Goal: Task Accomplishment & Management: Manage account settings

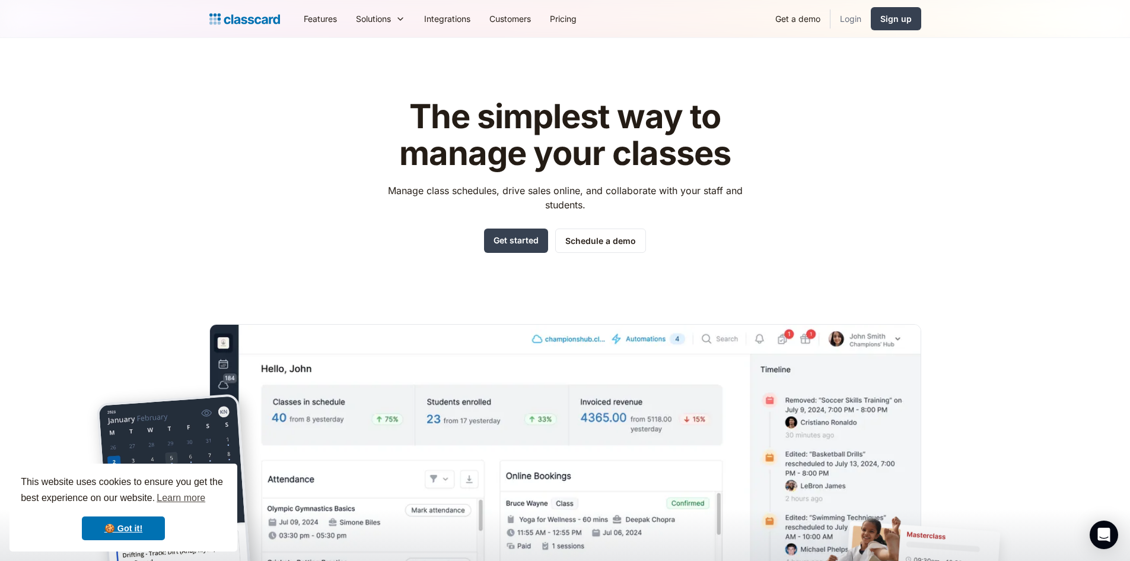
click at [855, 17] on link "Login" at bounding box center [851, 18] width 40 height 27
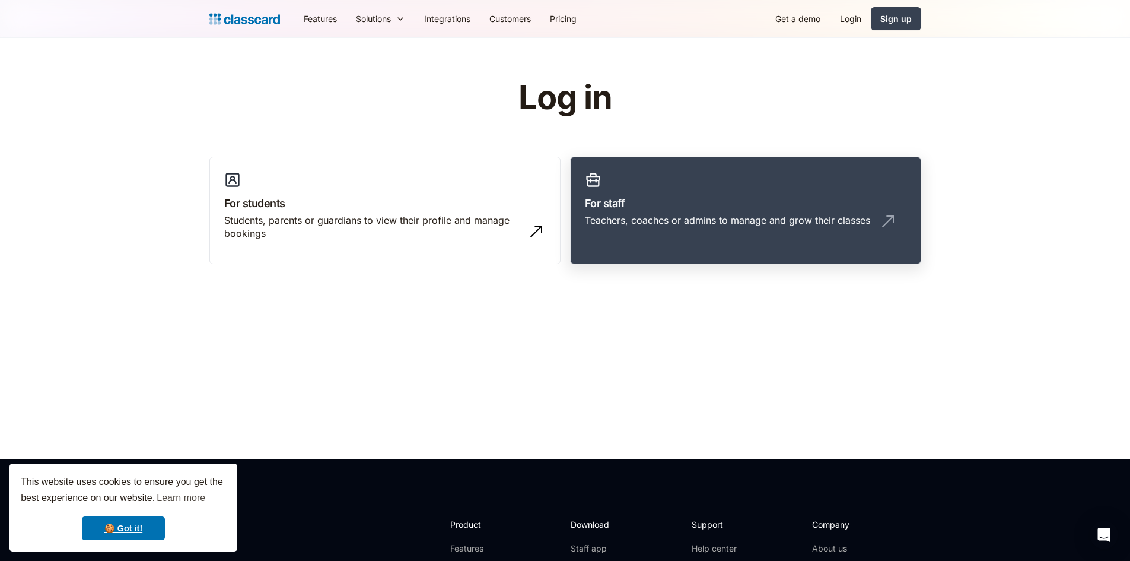
click at [632, 244] on link "For staff Teachers, coaches or admins to manage and grow their classes" at bounding box center [745, 211] width 351 height 108
